Goal: Task Accomplishment & Management: Manage account settings

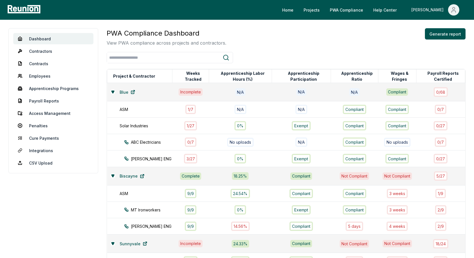
click at [454, 11] on icon "Main" at bounding box center [454, 12] width 4 height 2
click at [431, 48] on p "Log out" at bounding box center [438, 46] width 14 height 7
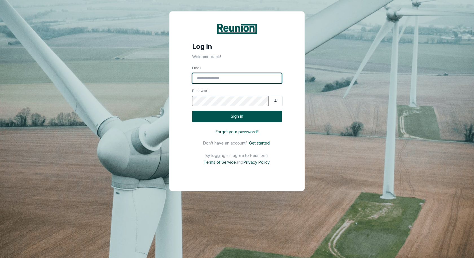
click at [253, 75] on input "Email" at bounding box center [237, 78] width 90 height 11
type input "**********"
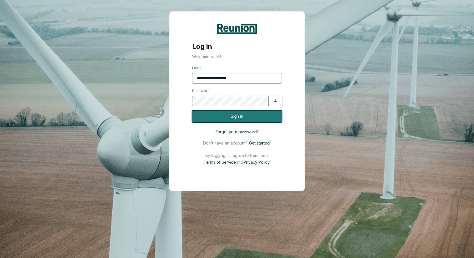
click at [251, 111] on button "Sign in" at bounding box center [237, 117] width 90 height 12
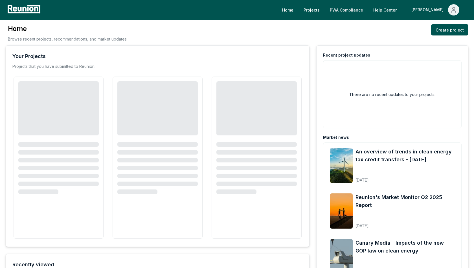
click at [367, 8] on link "PWA Compliance" at bounding box center [346, 9] width 42 height 11
